Goal: Find specific page/section: Find specific page/section

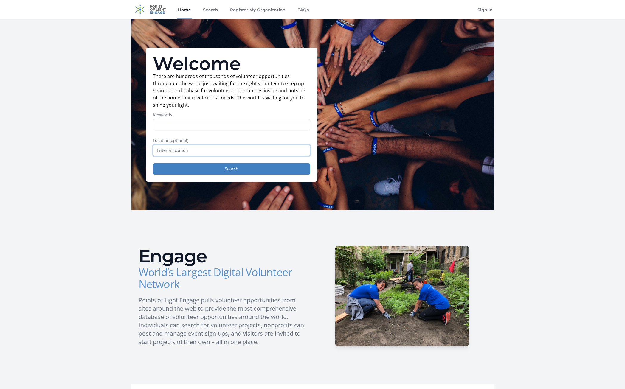
click at [235, 149] on input "text" at bounding box center [231, 150] width 157 height 11
type input "[PERSON_NAME], KS 66071, [GEOGRAPHIC_DATA]"
click at [237, 169] on button "Search" at bounding box center [231, 168] width 157 height 11
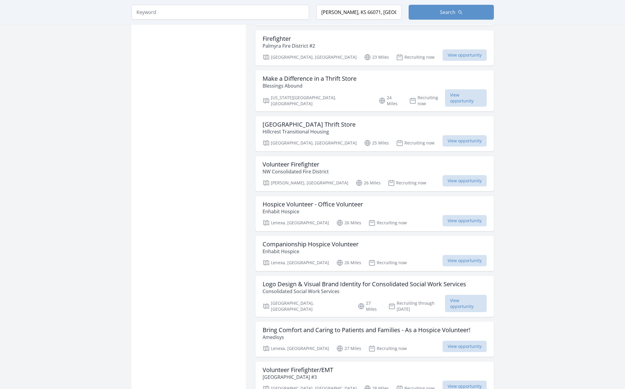
scroll to position [507, 0]
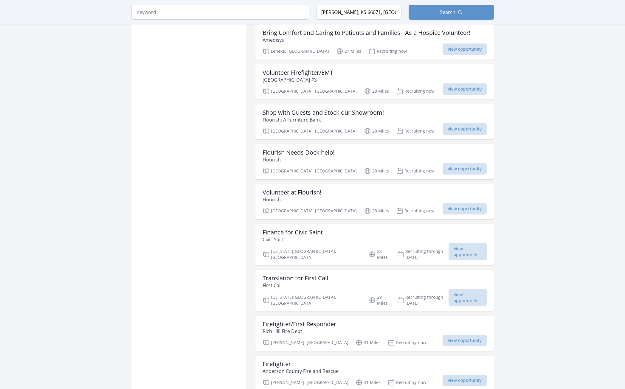
scroll to position [847, 0]
